Goal: Task Accomplishment & Management: Complete application form

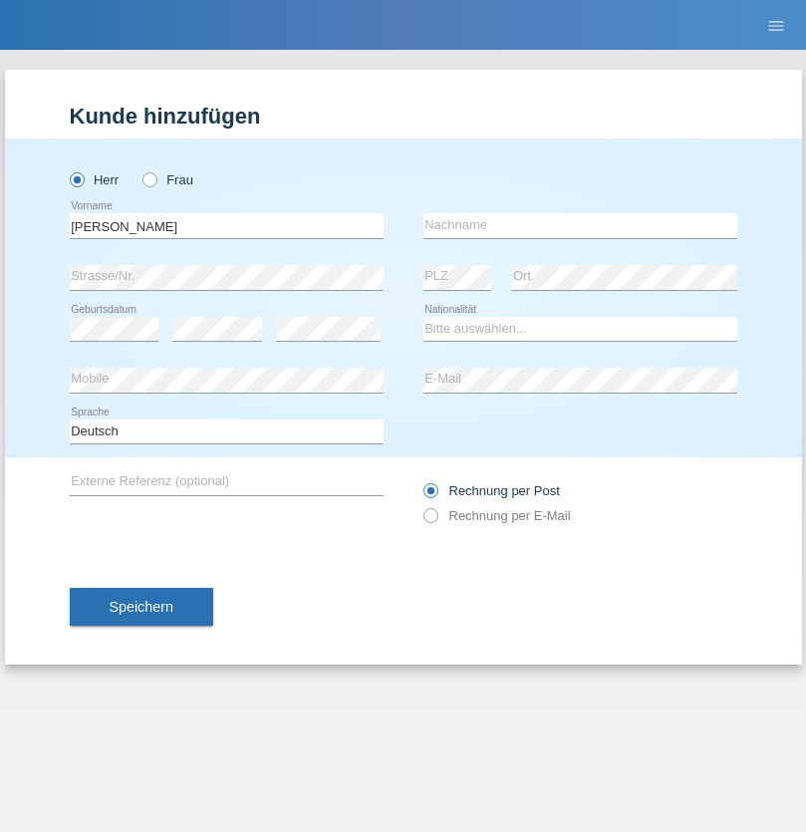
type input "[PERSON_NAME]"
click at [580, 225] on input "text" at bounding box center [581, 225] width 314 height 25
type input "Veras"
select select "PT"
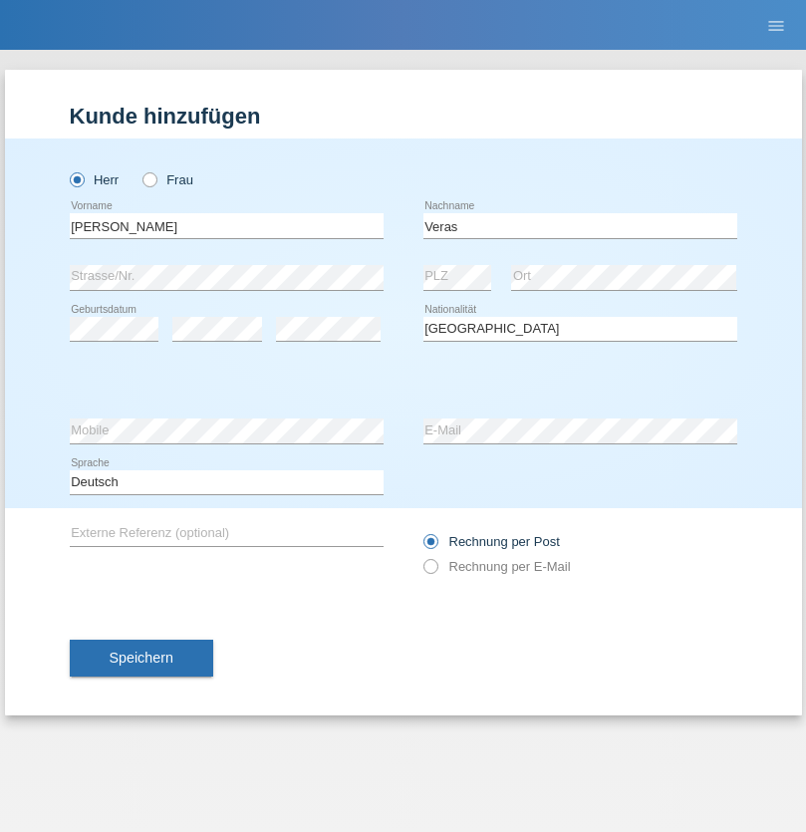
select select "C"
select select "01"
select select "06"
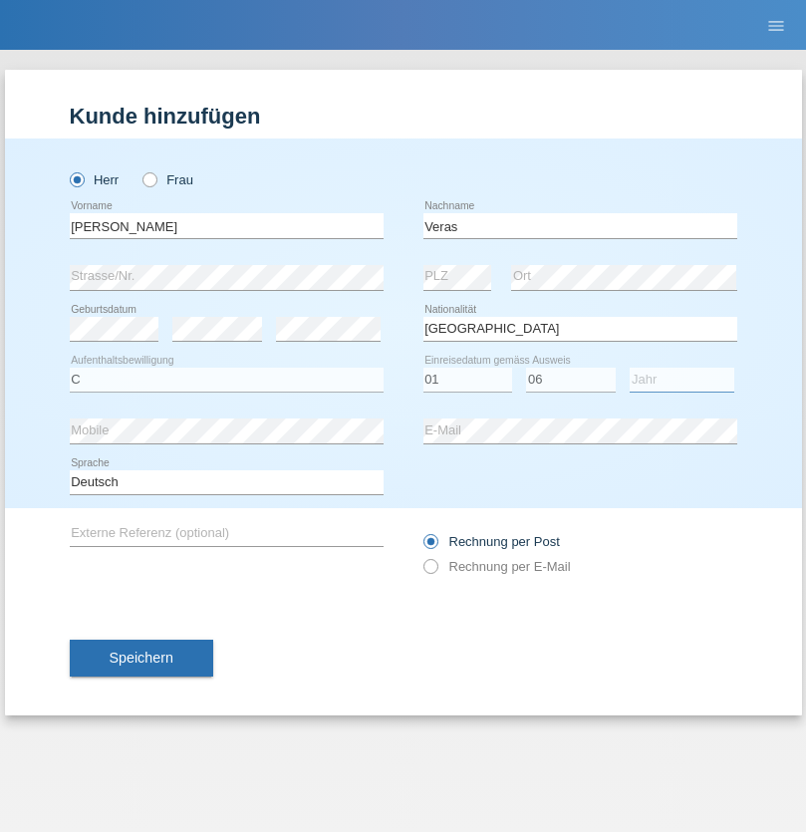
select select "2011"
select select "en"
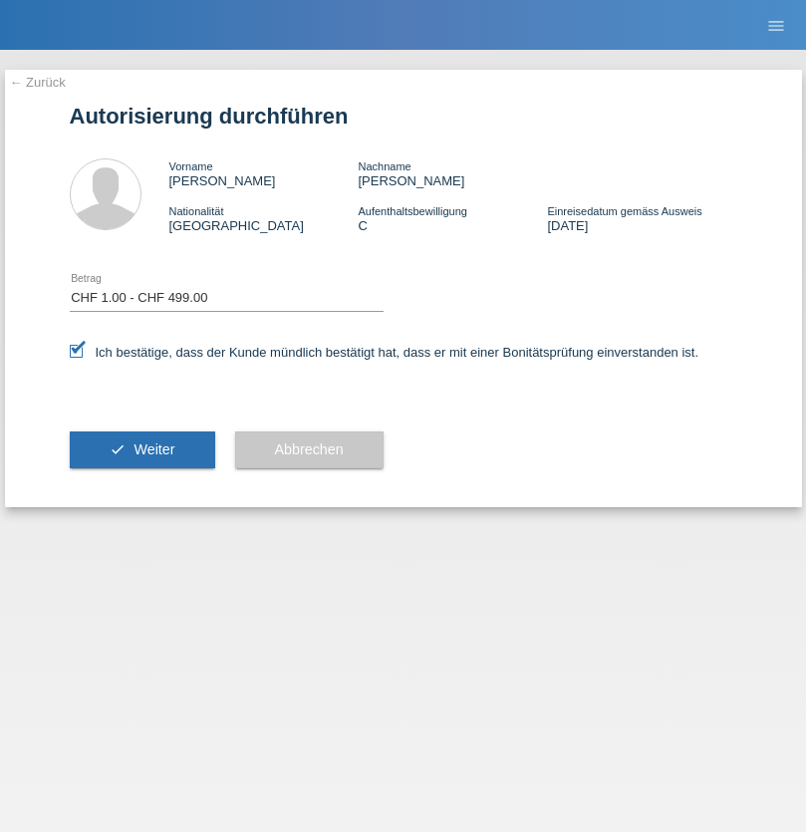
select select "1"
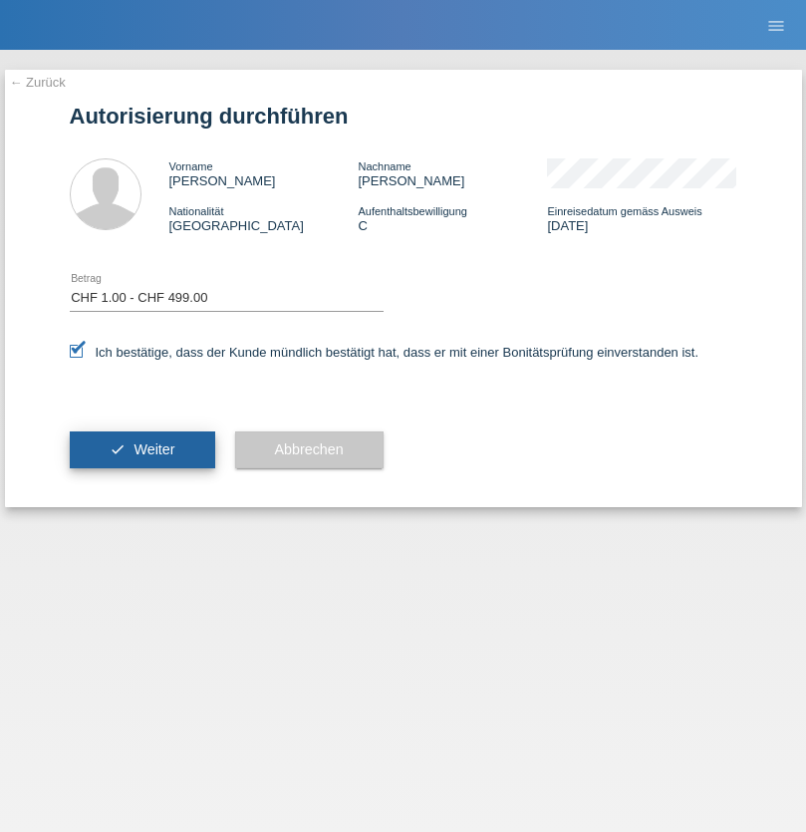
click at [142, 449] on span "Weiter" at bounding box center [154, 450] width 41 height 16
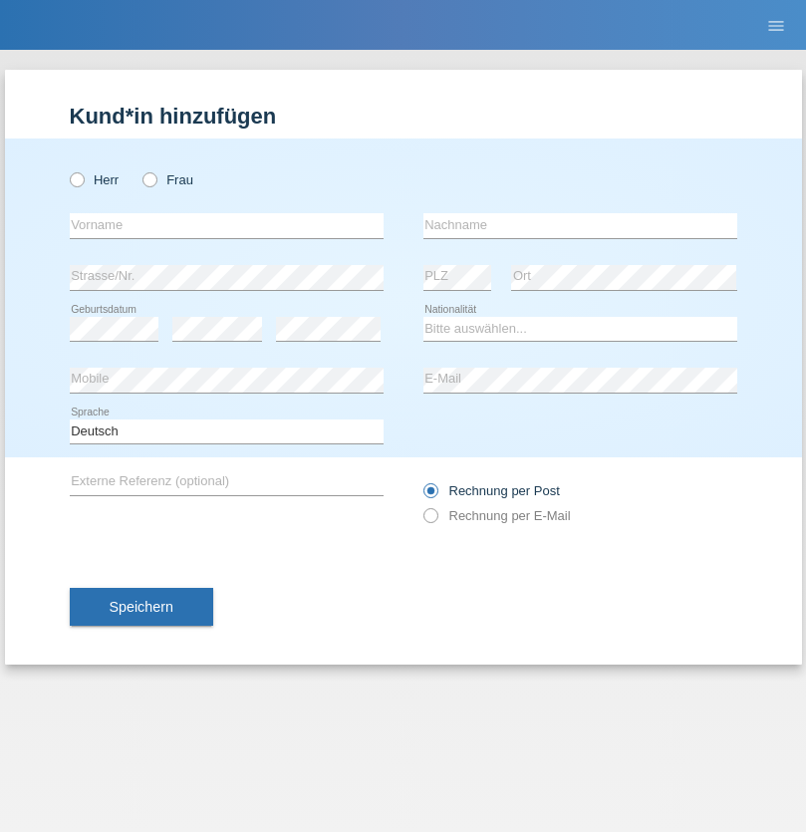
radio input "true"
click at [226, 225] on input "text" at bounding box center [227, 225] width 314 height 25
type input "Ionel"
click at [580, 225] on input "text" at bounding box center [581, 225] width 314 height 25
type input "[PERSON_NAME]"
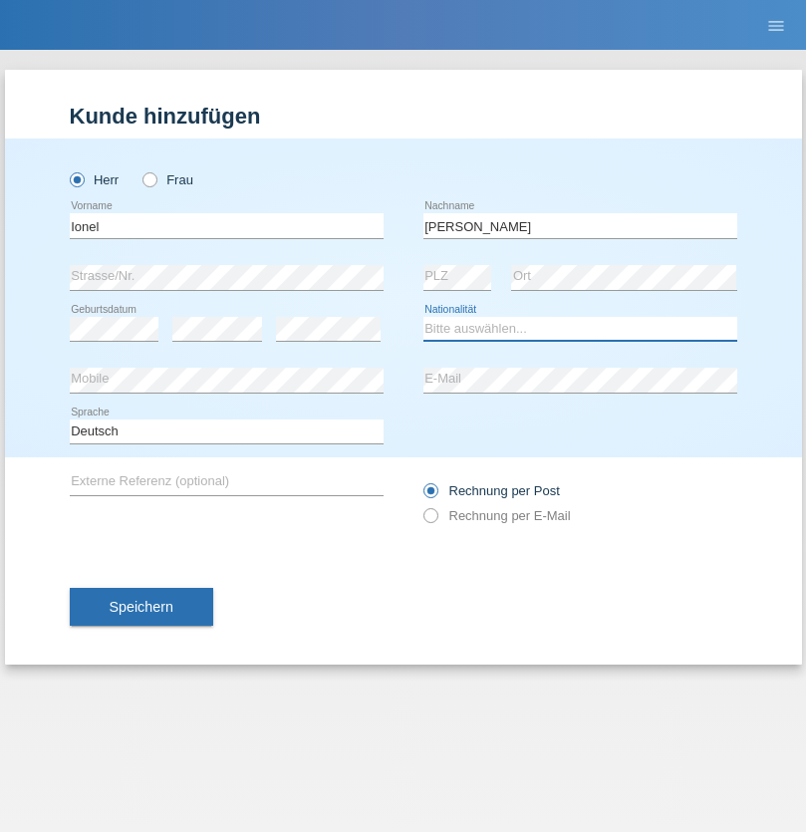
select select "OM"
select select "C"
select select "01"
select select "03"
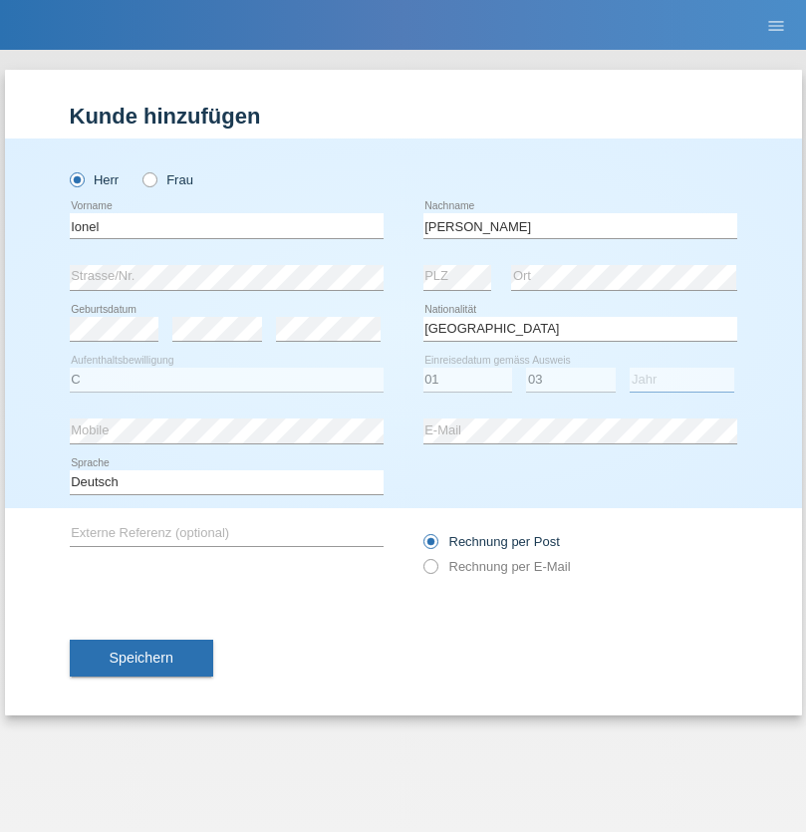
select select "2021"
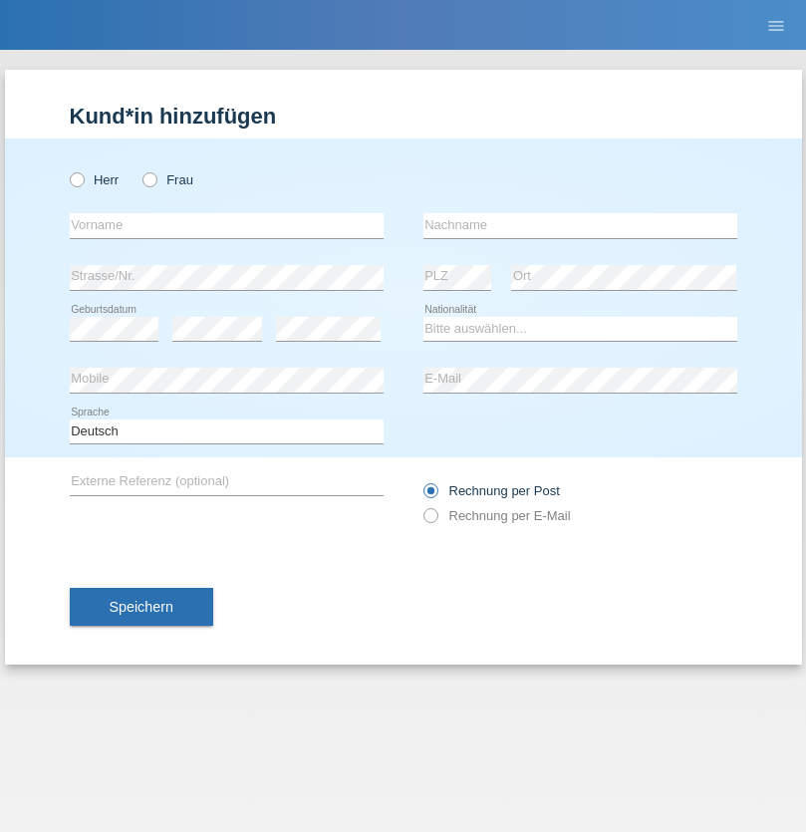
radio input "true"
click at [226, 225] on input "text" at bounding box center [227, 225] width 314 height 25
type input "[PERSON_NAME]"
click at [580, 225] on input "text" at bounding box center [581, 225] width 314 height 25
type input "Da silva vale"
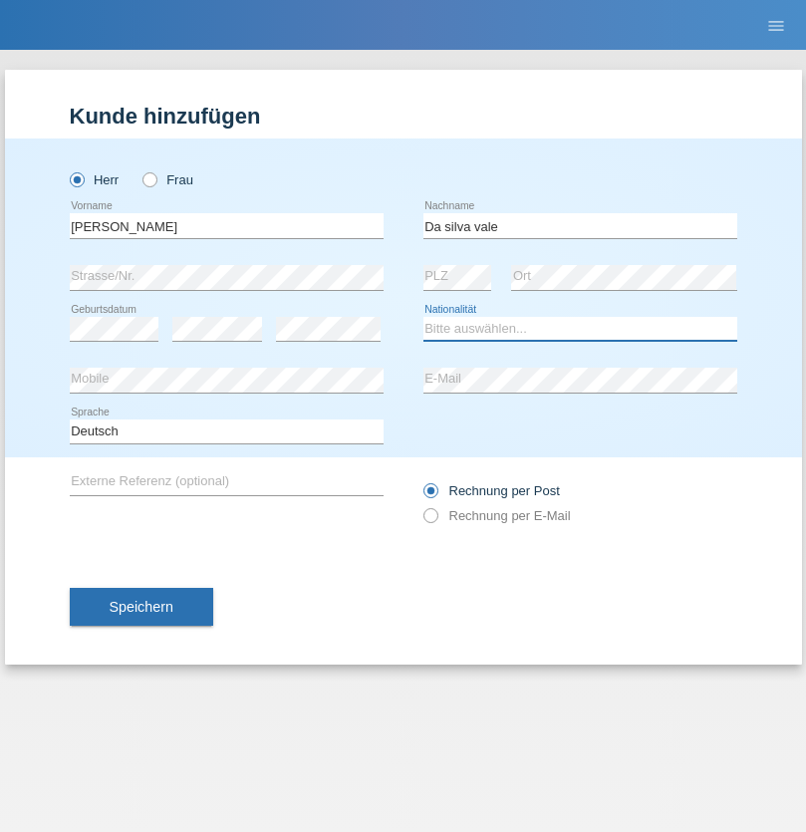
select select "PT"
select select "C"
select select "31"
select select "08"
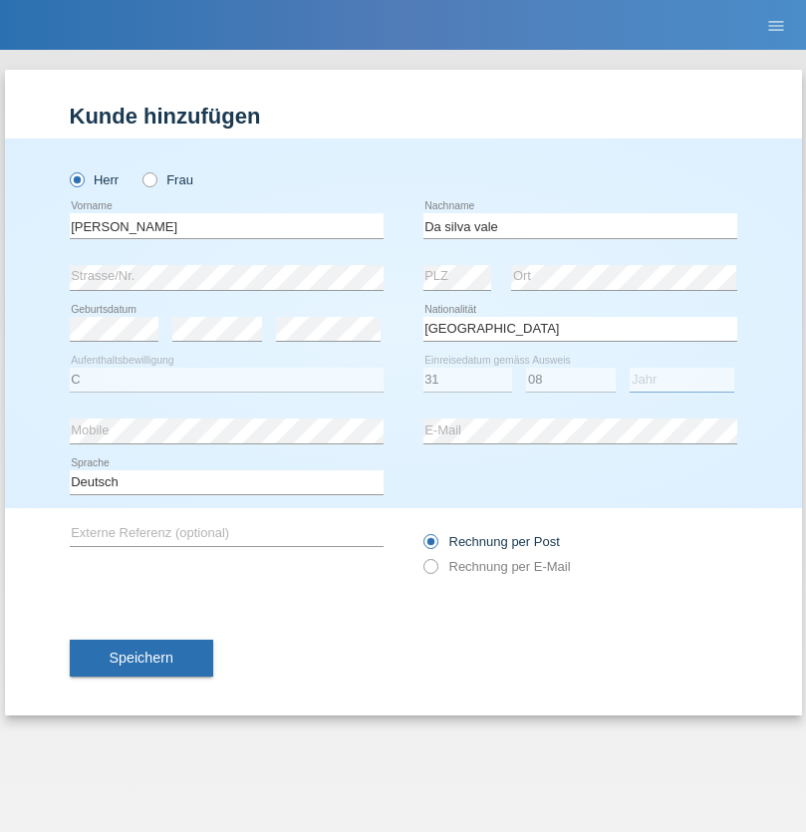
select select "2021"
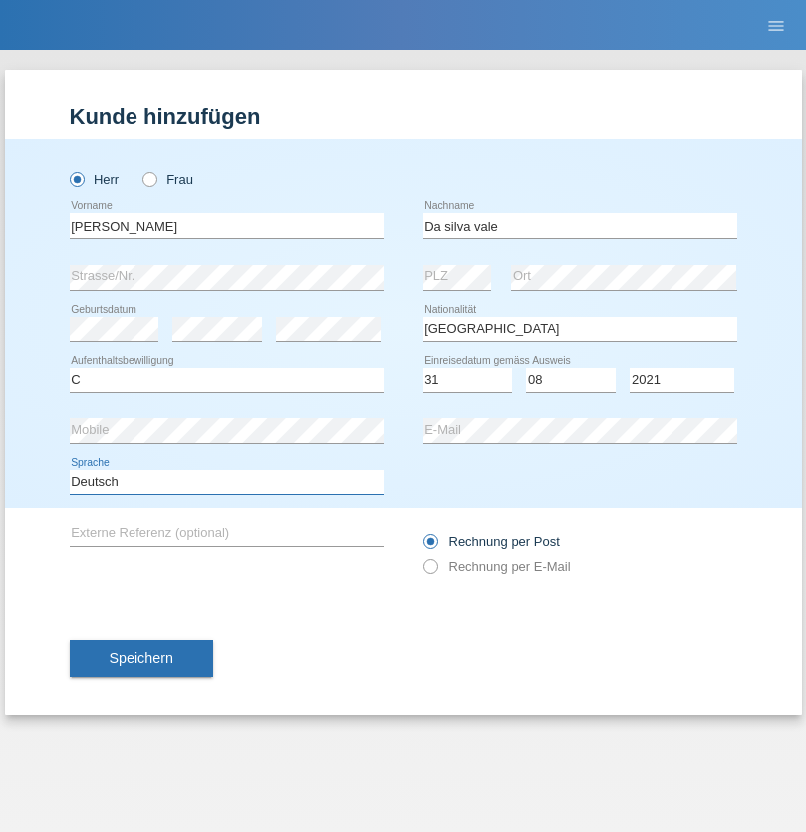
select select "en"
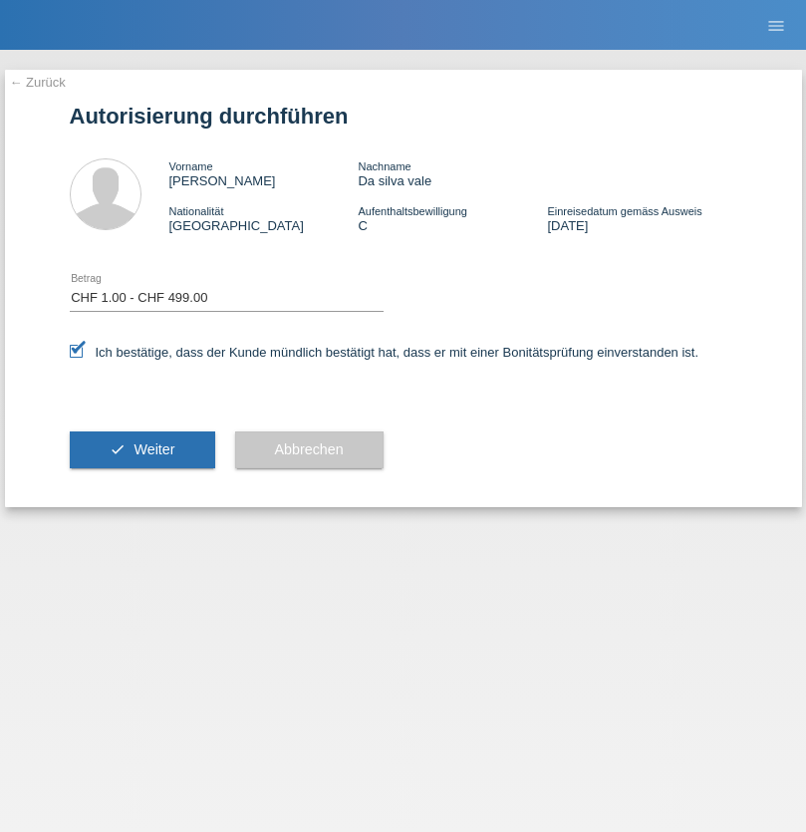
select select "1"
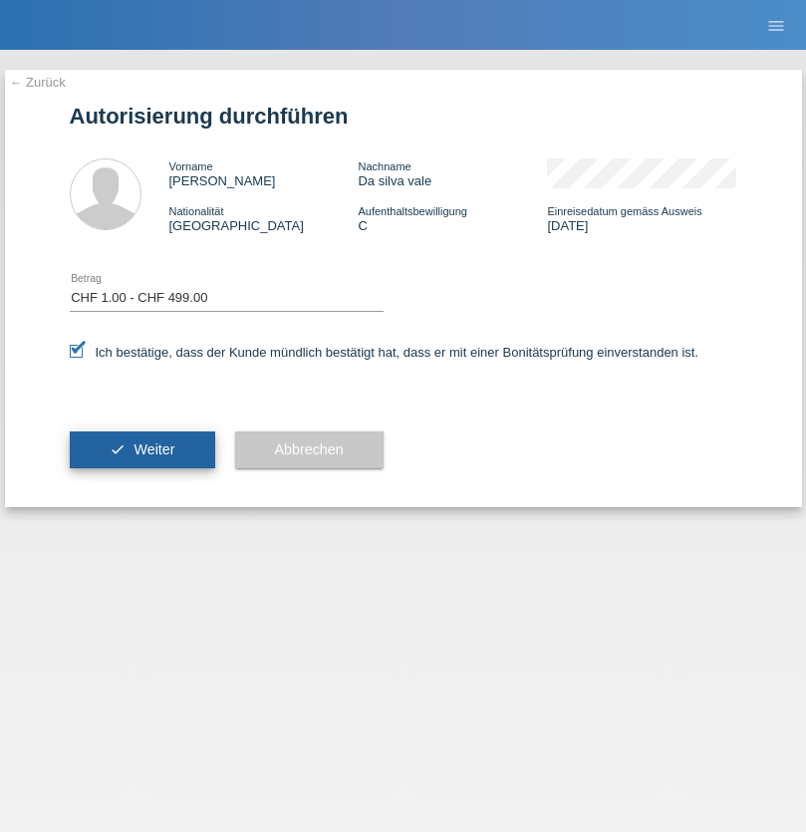
click at [142, 449] on span "Weiter" at bounding box center [154, 450] width 41 height 16
